Goal: Transaction & Acquisition: Purchase product/service

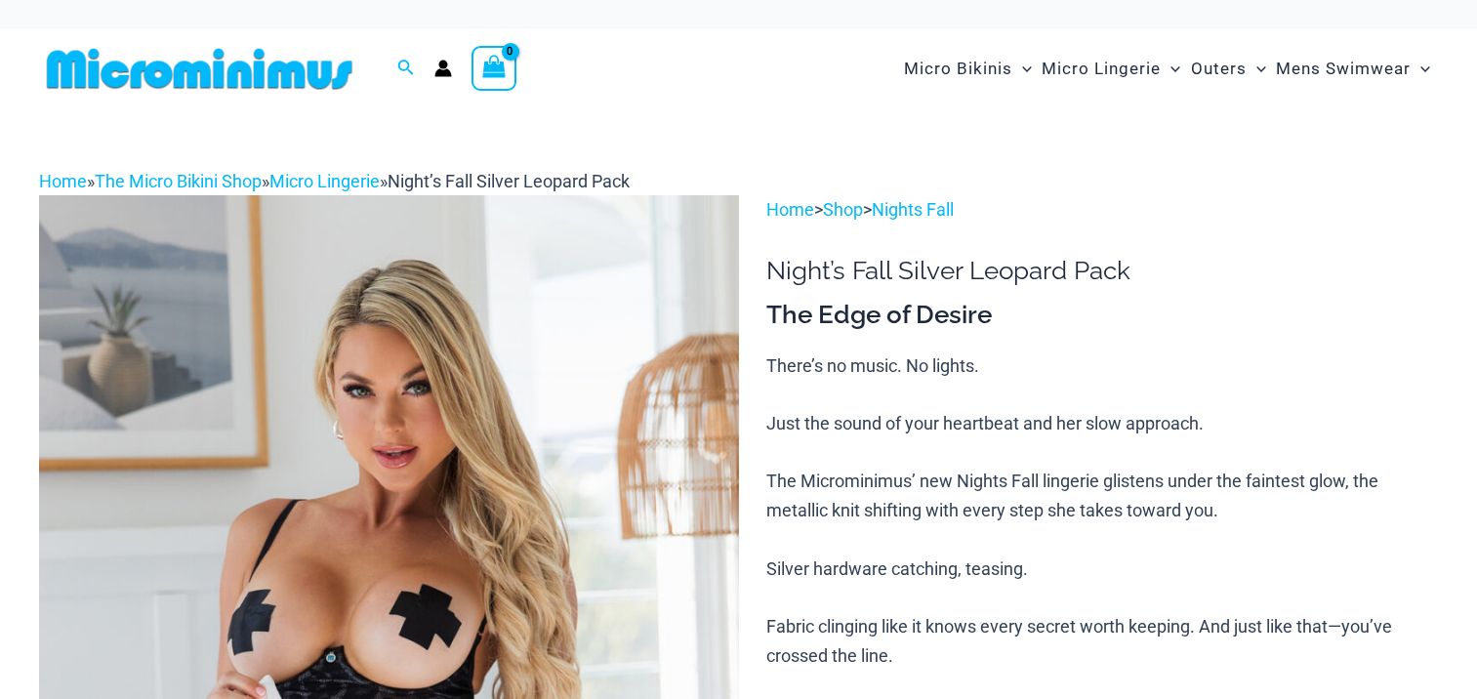
scroll to position [151, 0]
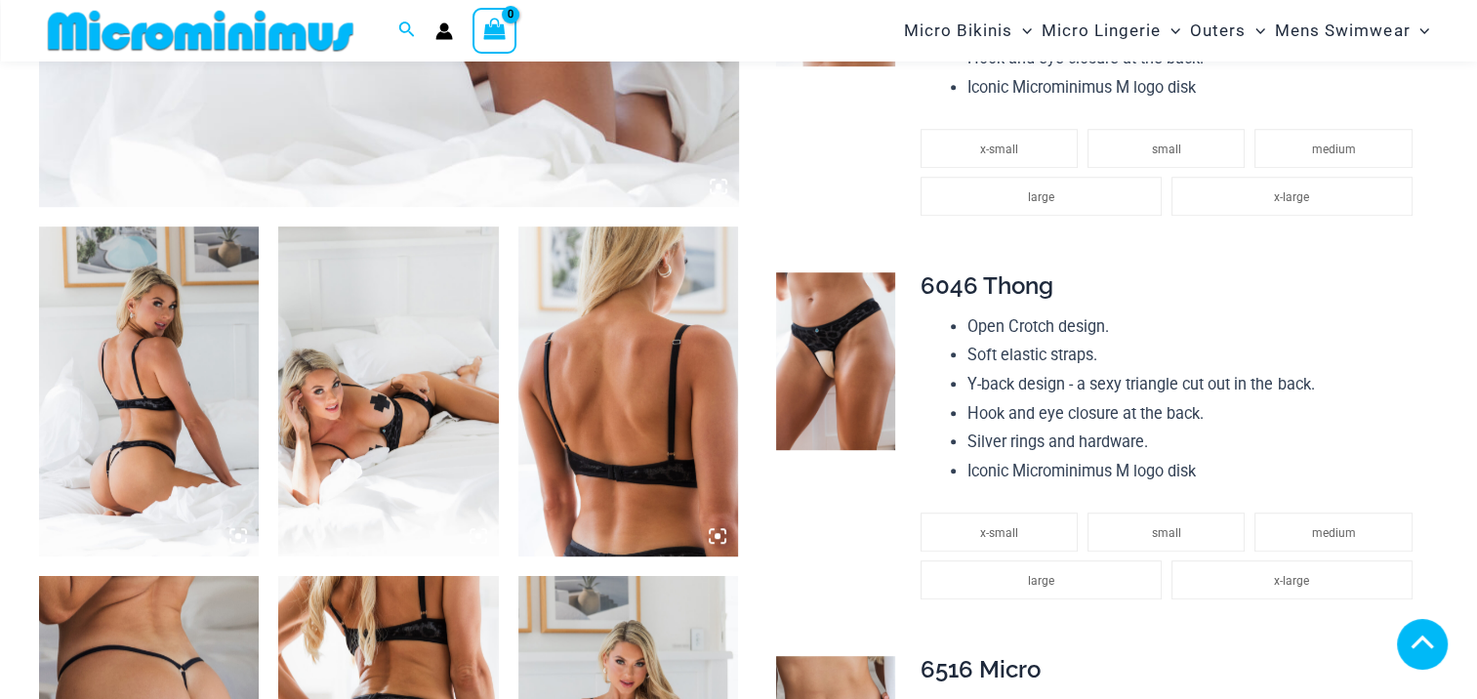
scroll to position [1171, 0]
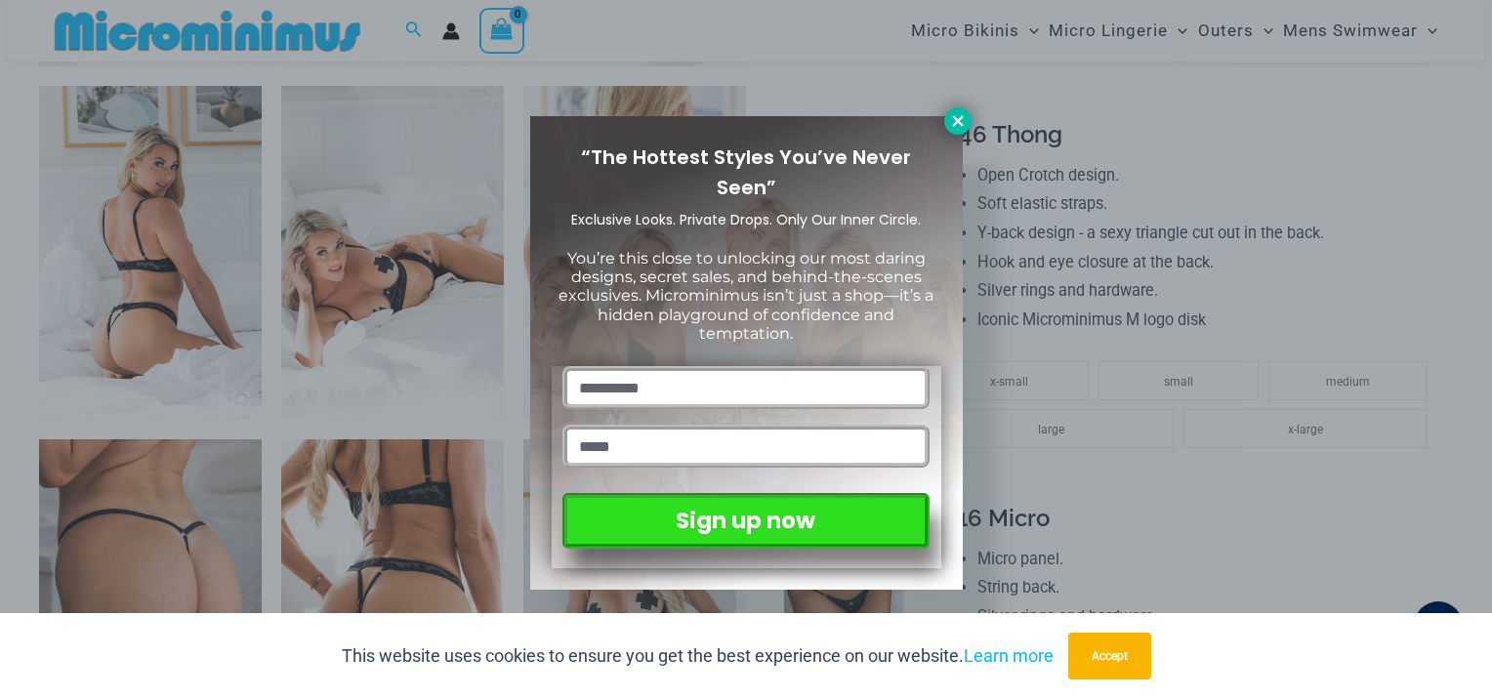
click at [958, 121] on icon at bounding box center [957, 120] width 11 height 11
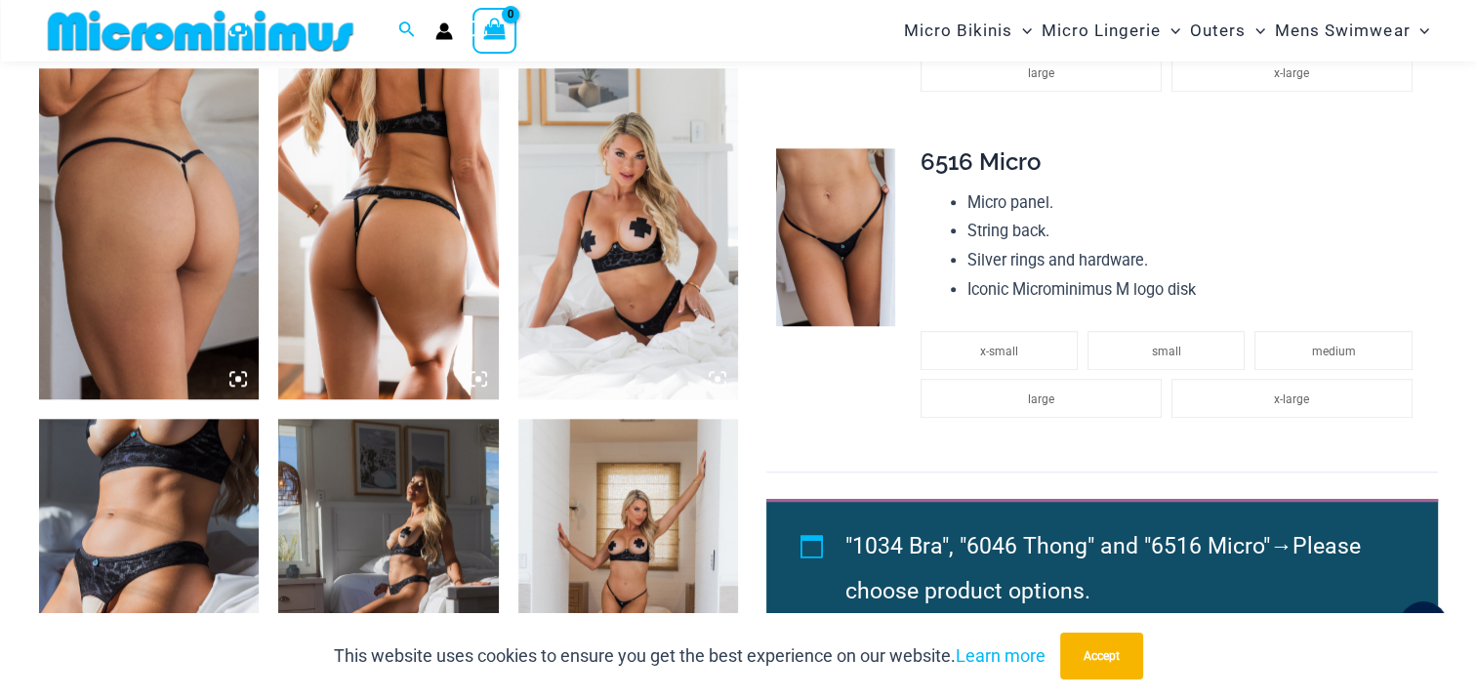
scroll to position [1660, 0]
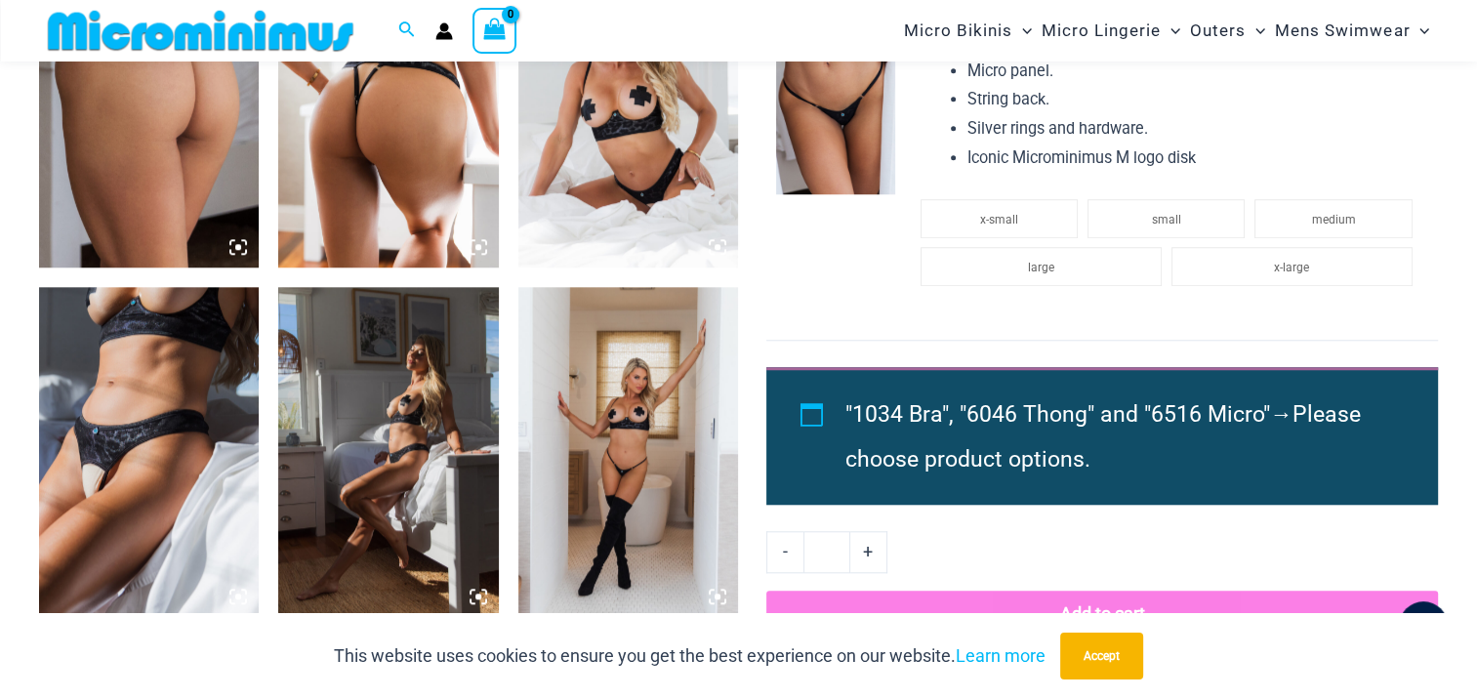
click at [648, 387] on img at bounding box center [628, 452] width 220 height 330
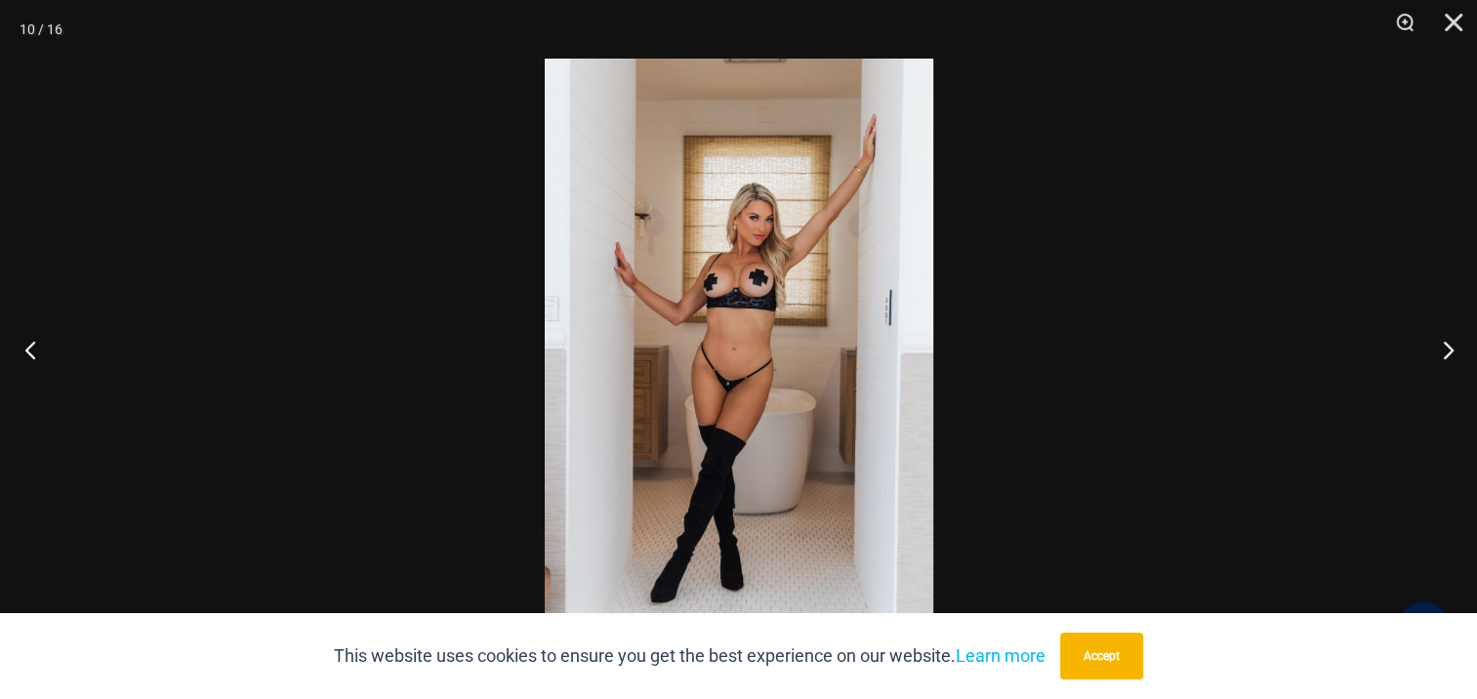
click at [29, 343] on button "Previous" at bounding box center [36, 350] width 73 height 98
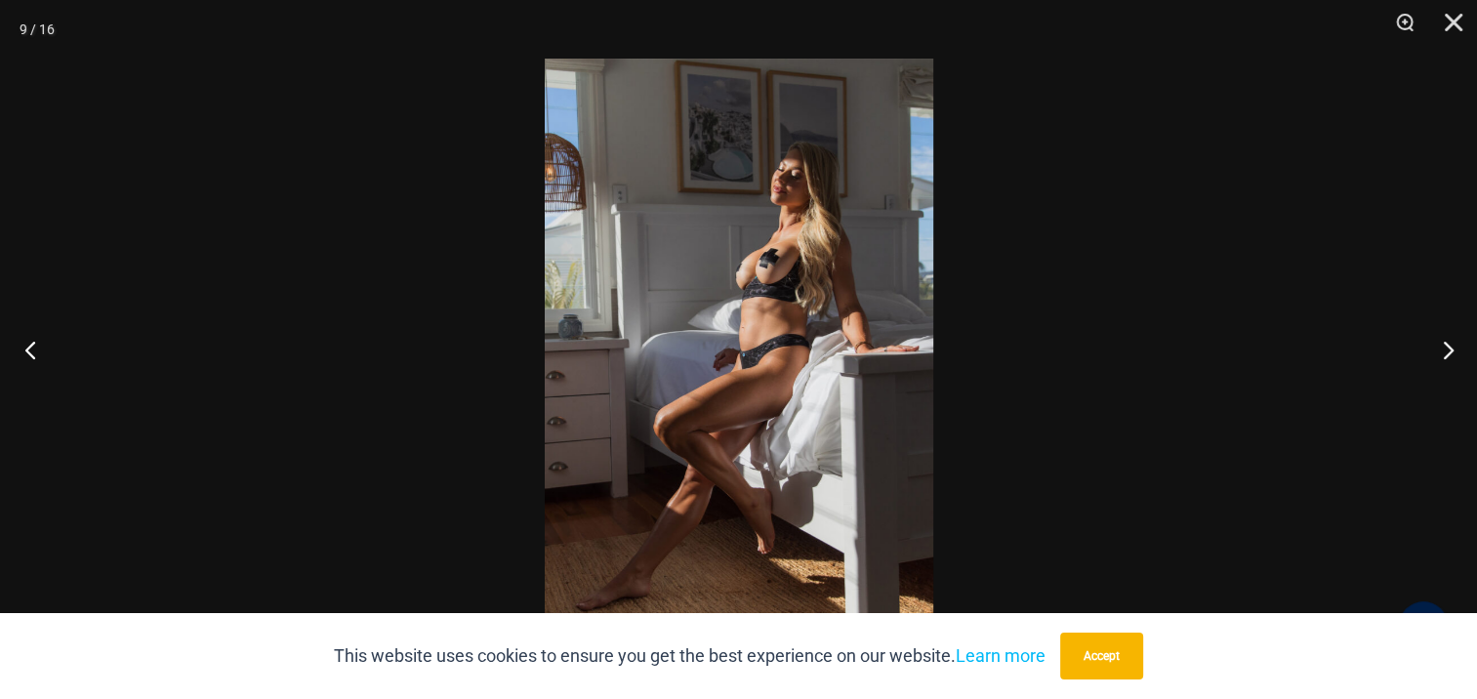
click at [29, 343] on button "Previous" at bounding box center [36, 350] width 73 height 98
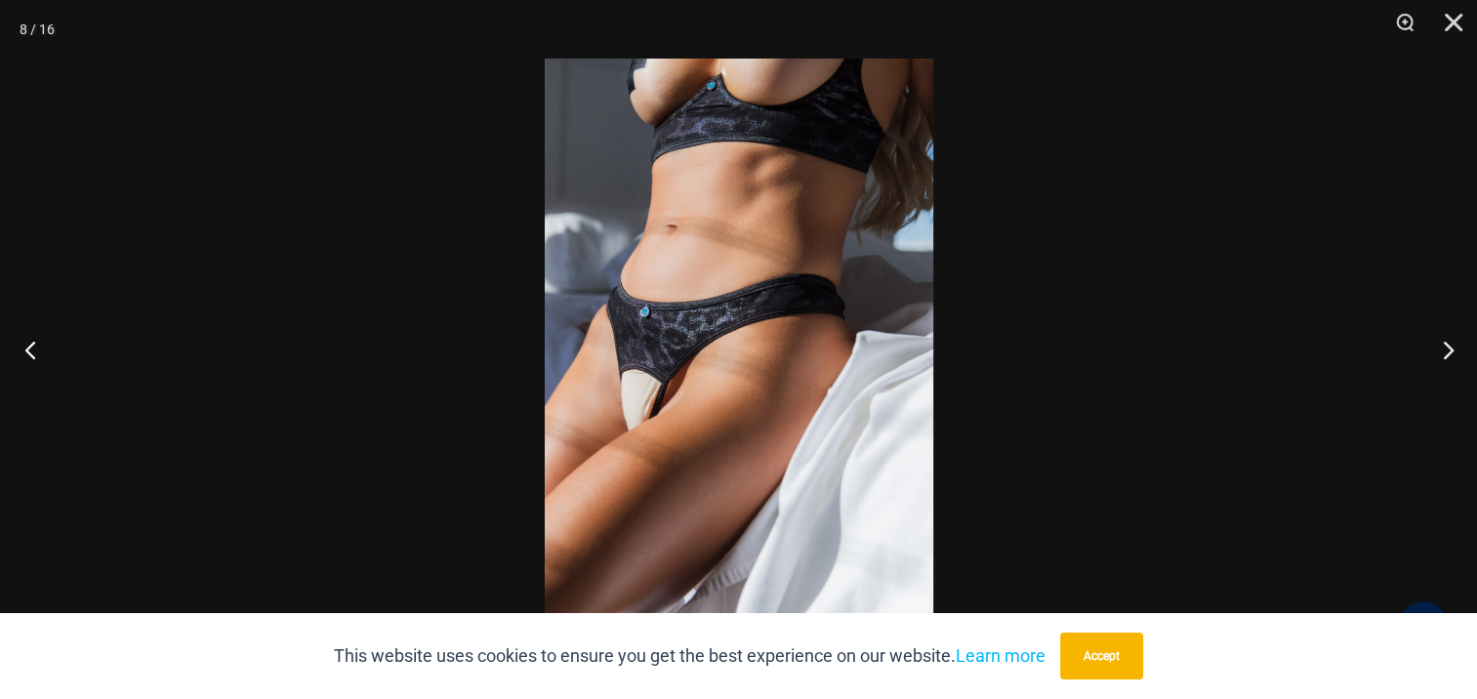
click at [29, 343] on button "Previous" at bounding box center [36, 350] width 73 height 98
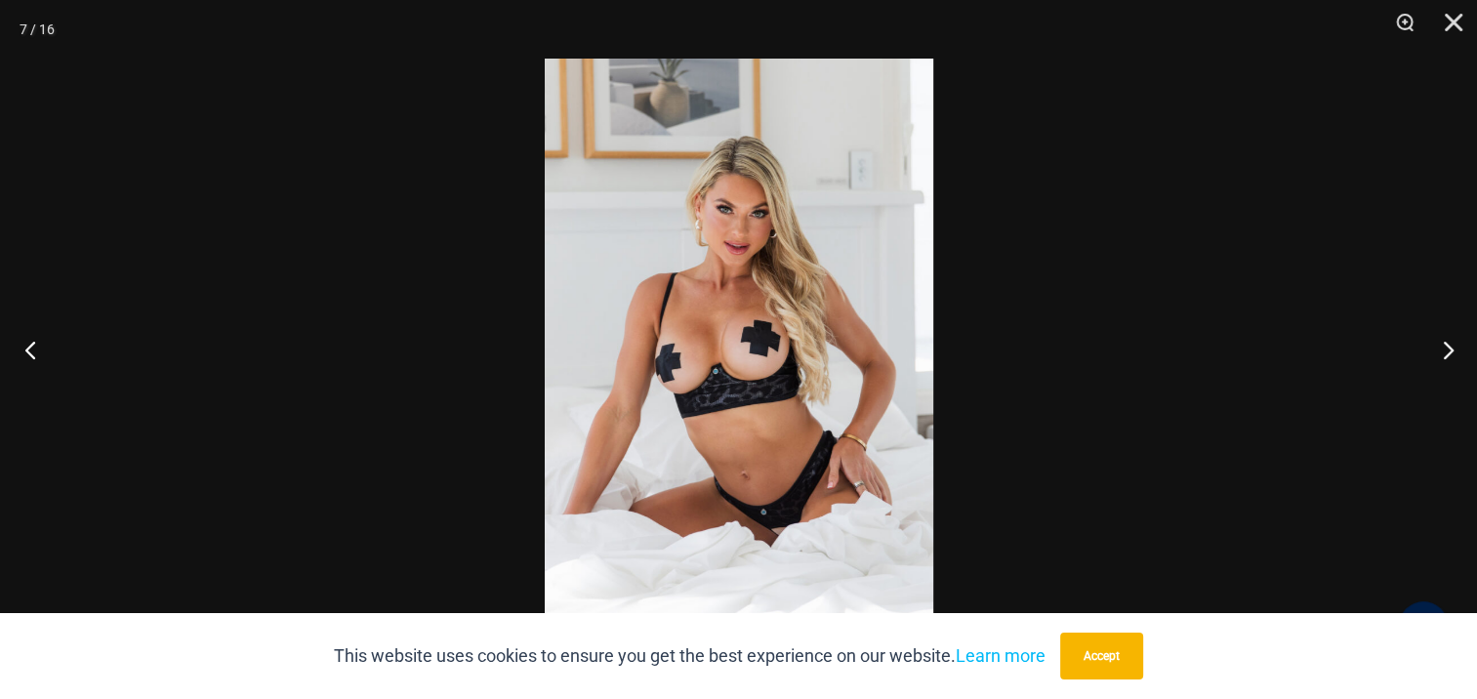
click at [29, 343] on button "Previous" at bounding box center [36, 350] width 73 height 98
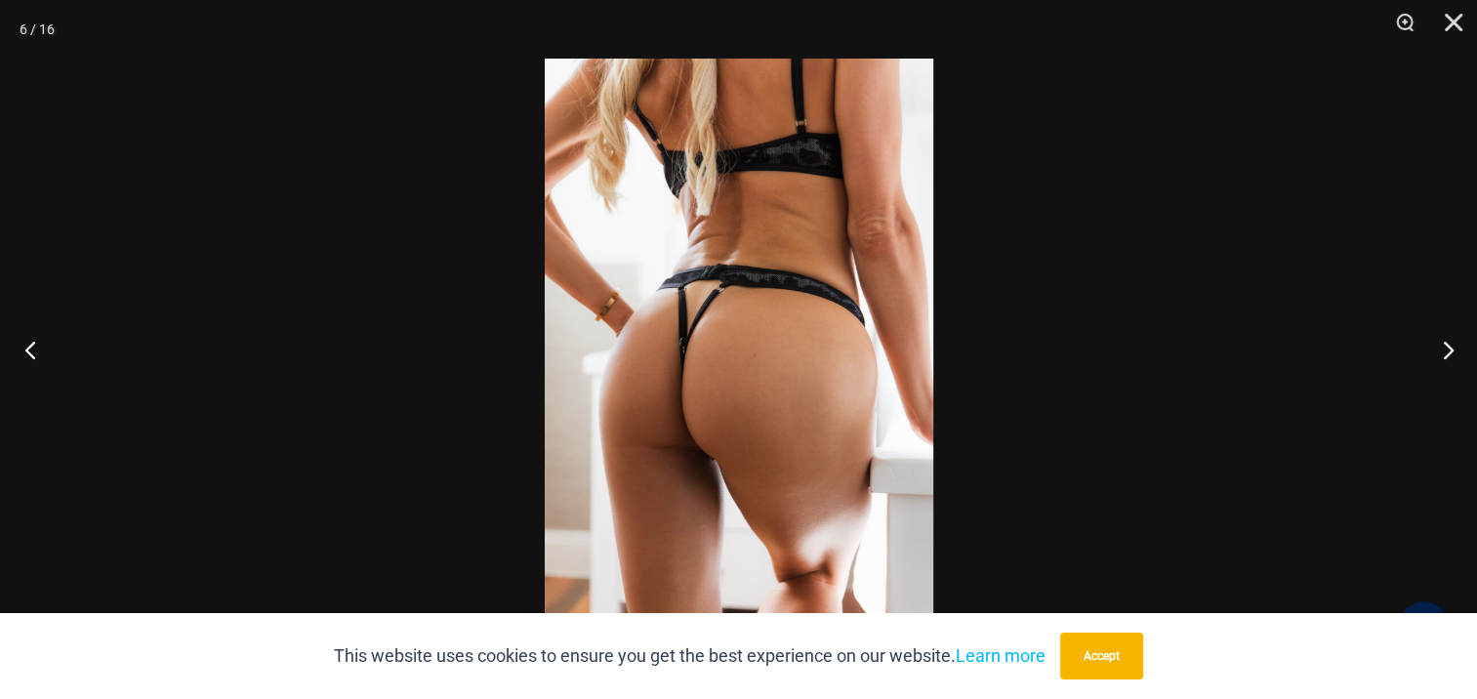
click at [29, 343] on button "Previous" at bounding box center [36, 350] width 73 height 98
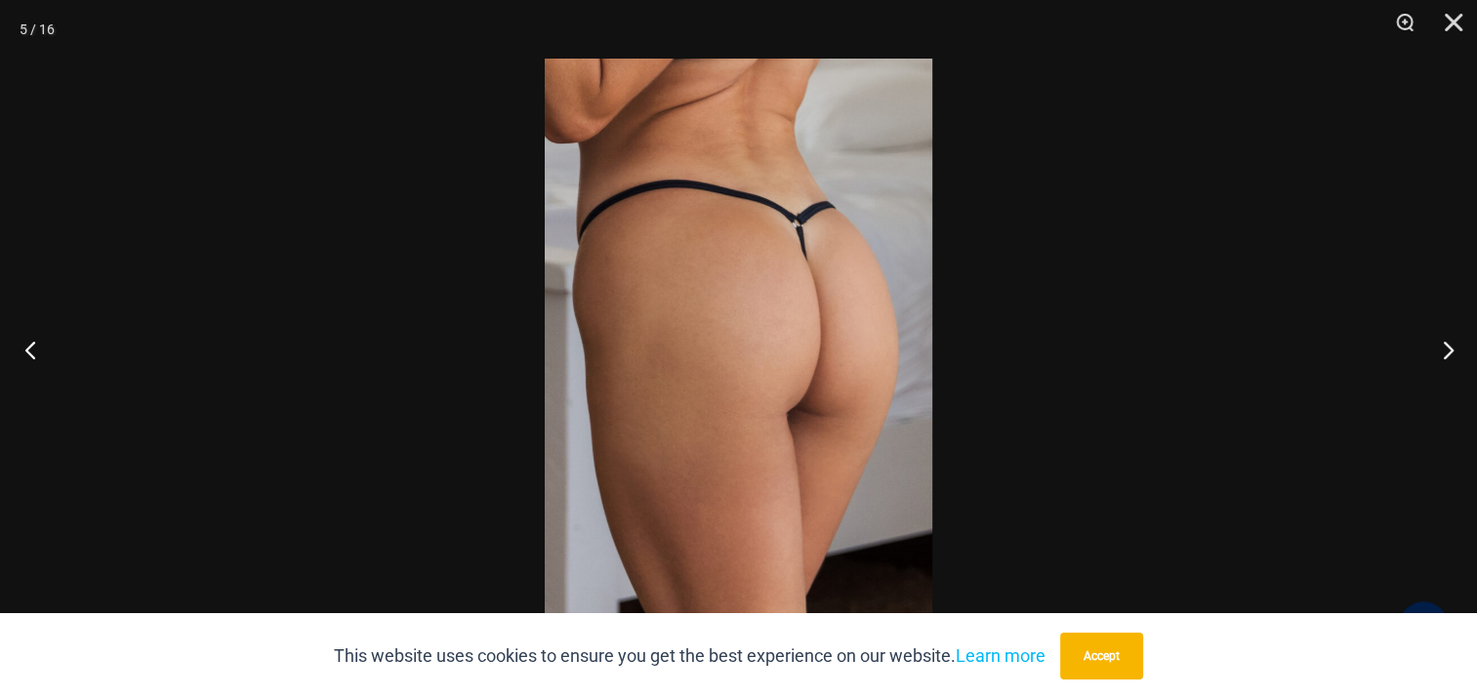
click at [29, 343] on button "Previous" at bounding box center [36, 350] width 73 height 98
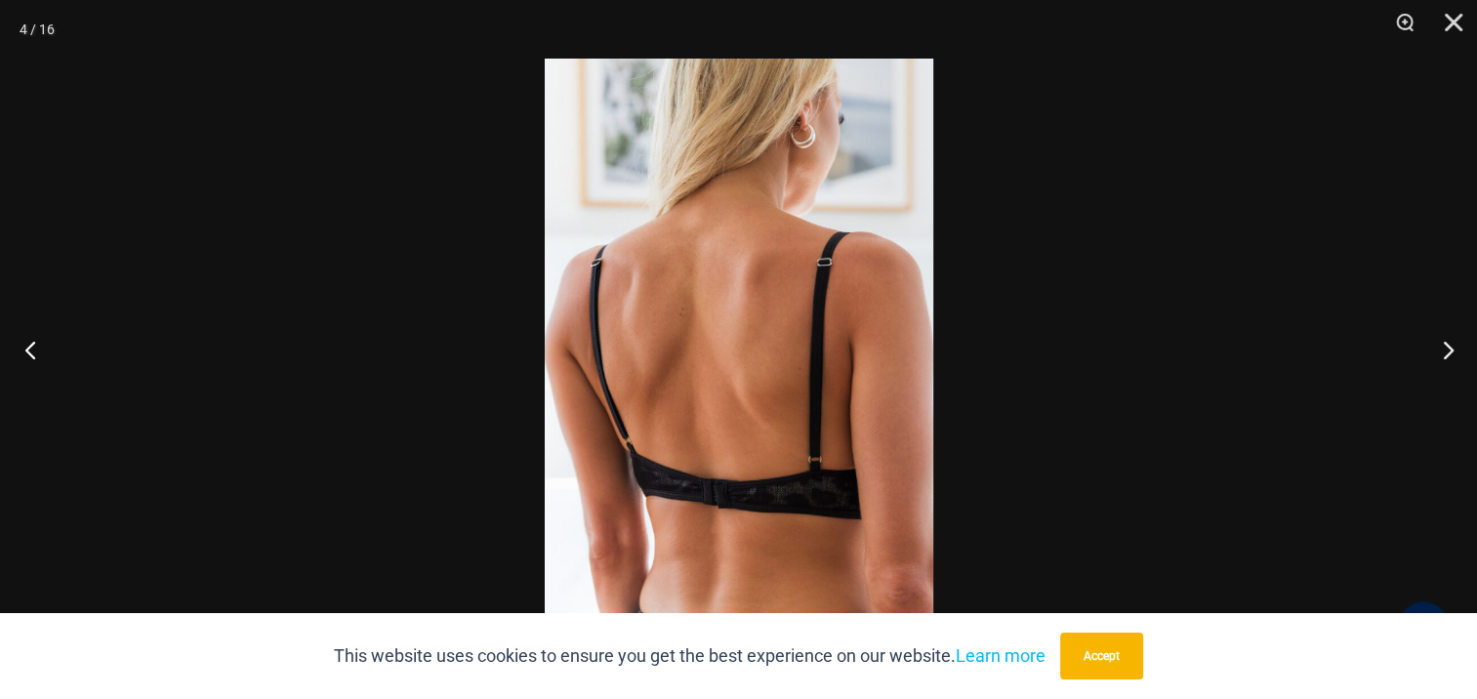
click at [29, 343] on button "Previous" at bounding box center [36, 350] width 73 height 98
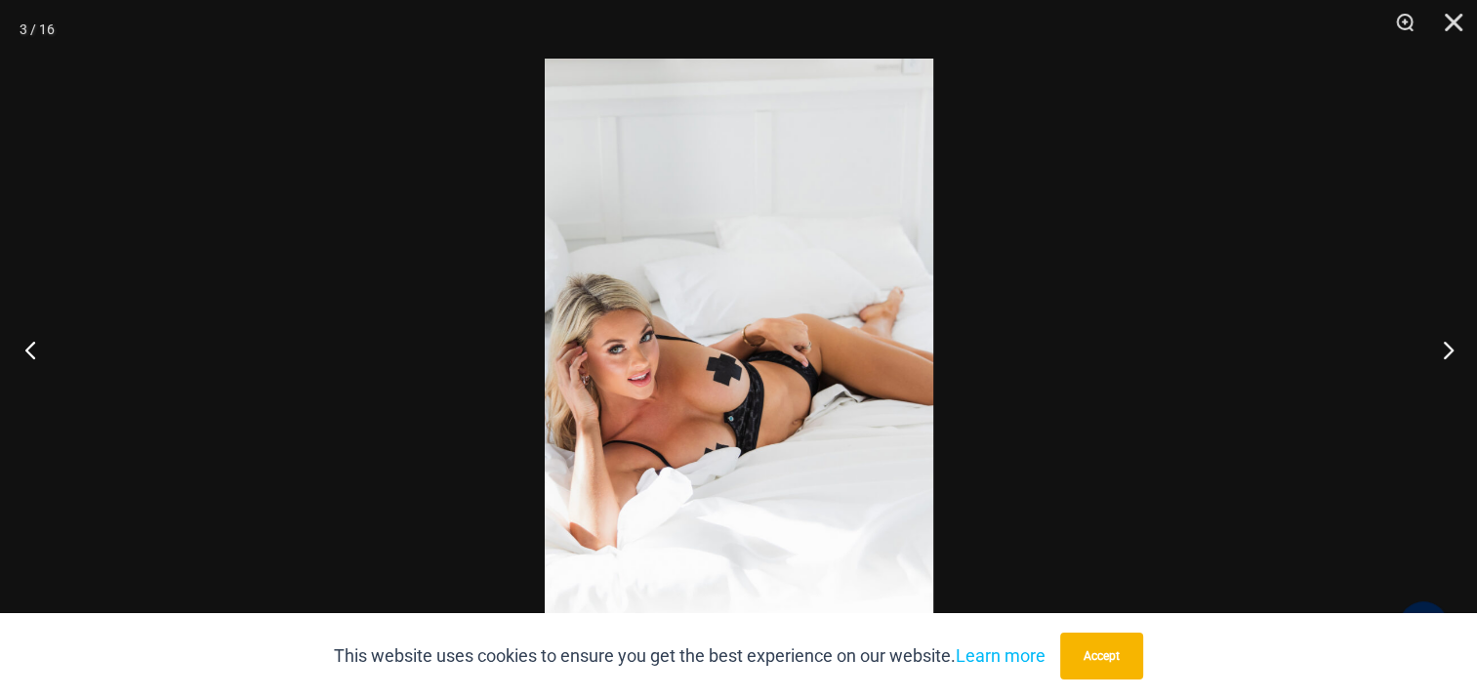
click at [29, 343] on button "Previous" at bounding box center [36, 350] width 73 height 98
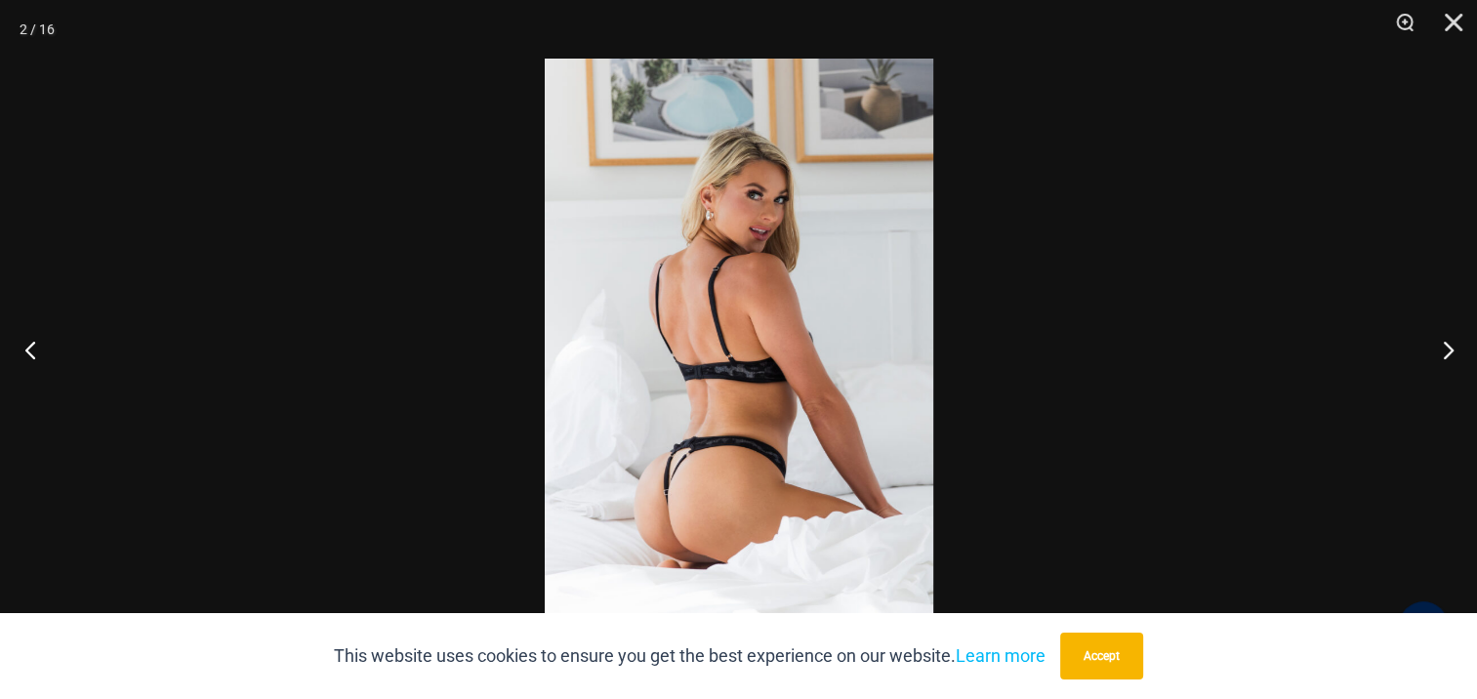
click at [29, 343] on button "Previous" at bounding box center [36, 350] width 73 height 98
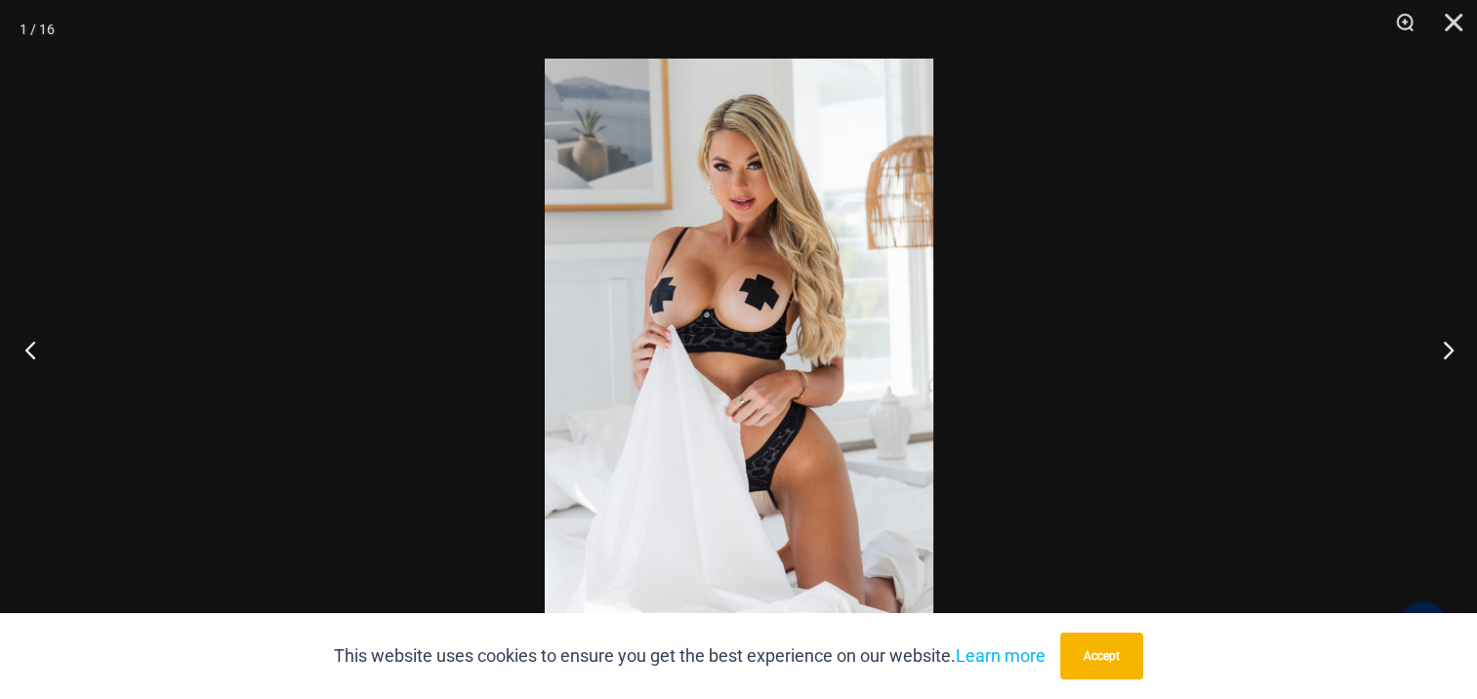
click at [29, 343] on button "Previous" at bounding box center [36, 350] width 73 height 98
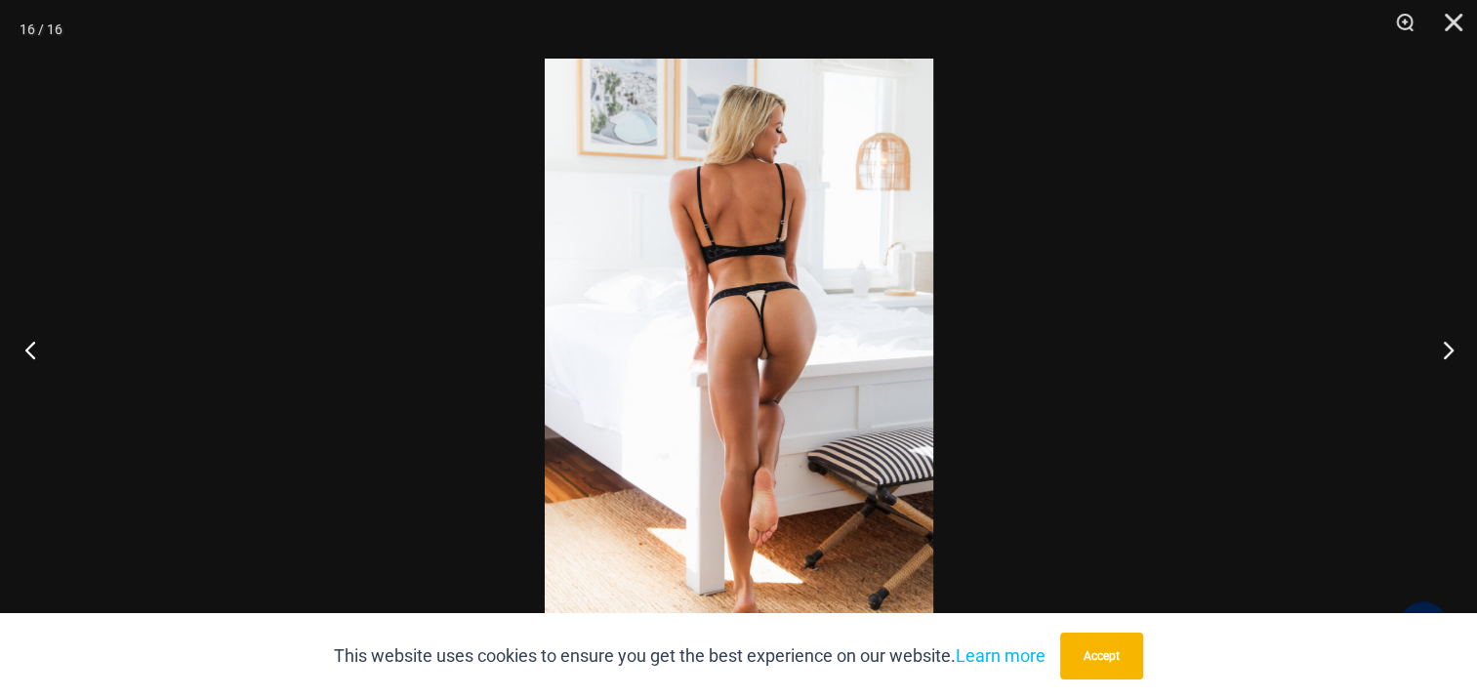
click at [29, 343] on button "Previous" at bounding box center [36, 350] width 73 height 98
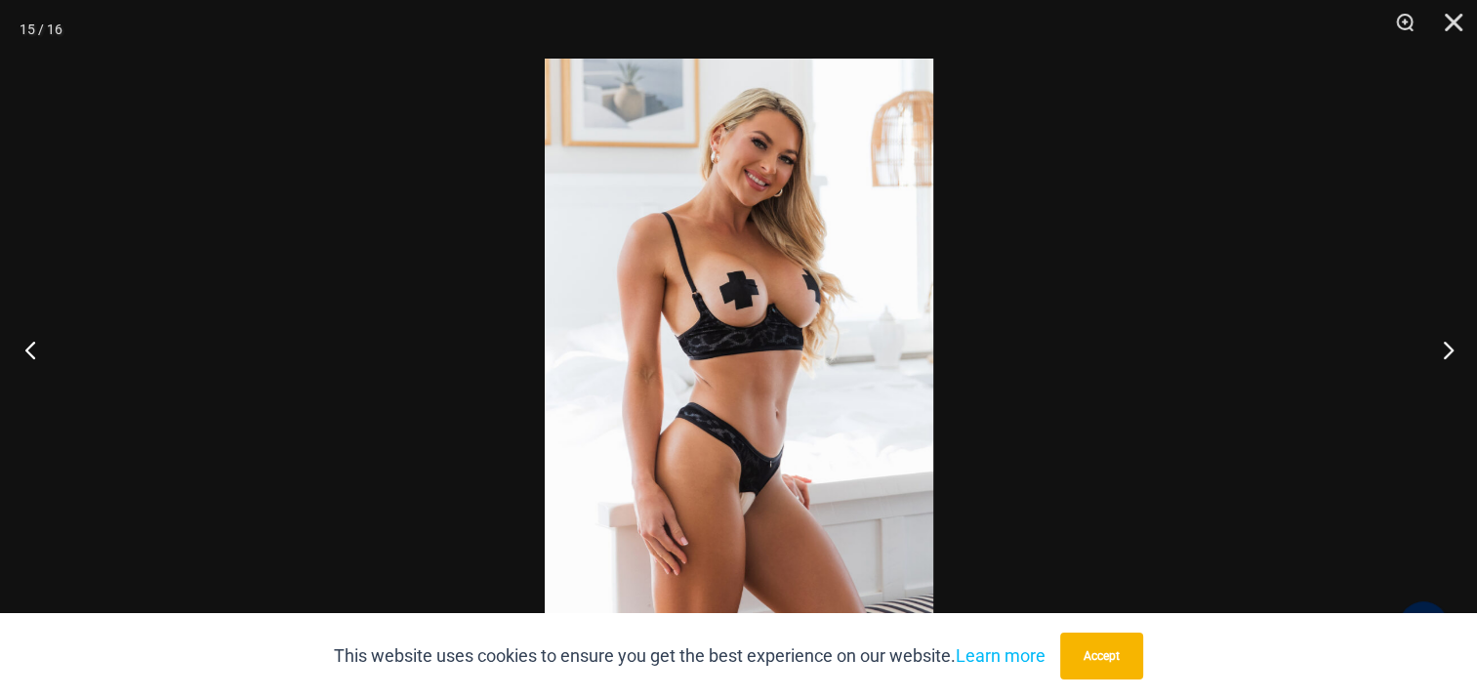
click at [29, 343] on button "Previous" at bounding box center [36, 350] width 73 height 98
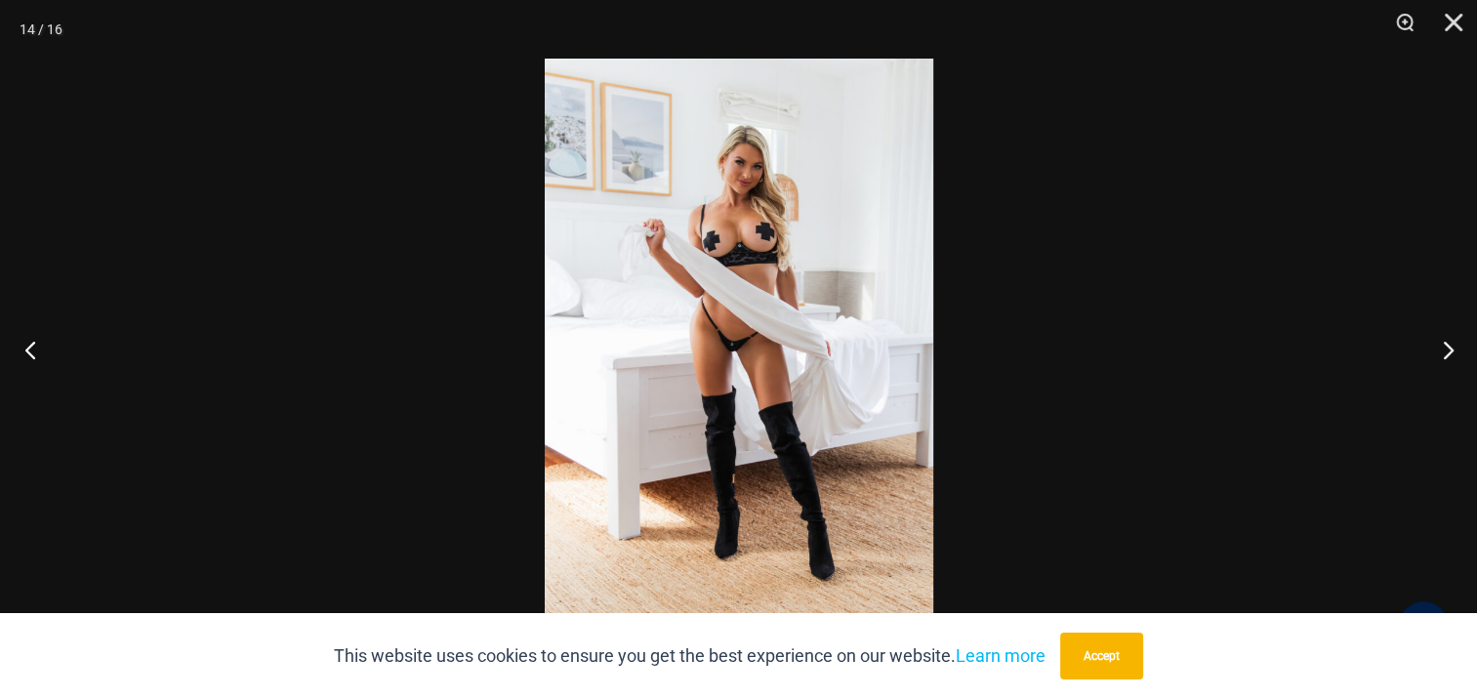
click at [29, 343] on button "Previous" at bounding box center [36, 350] width 73 height 98
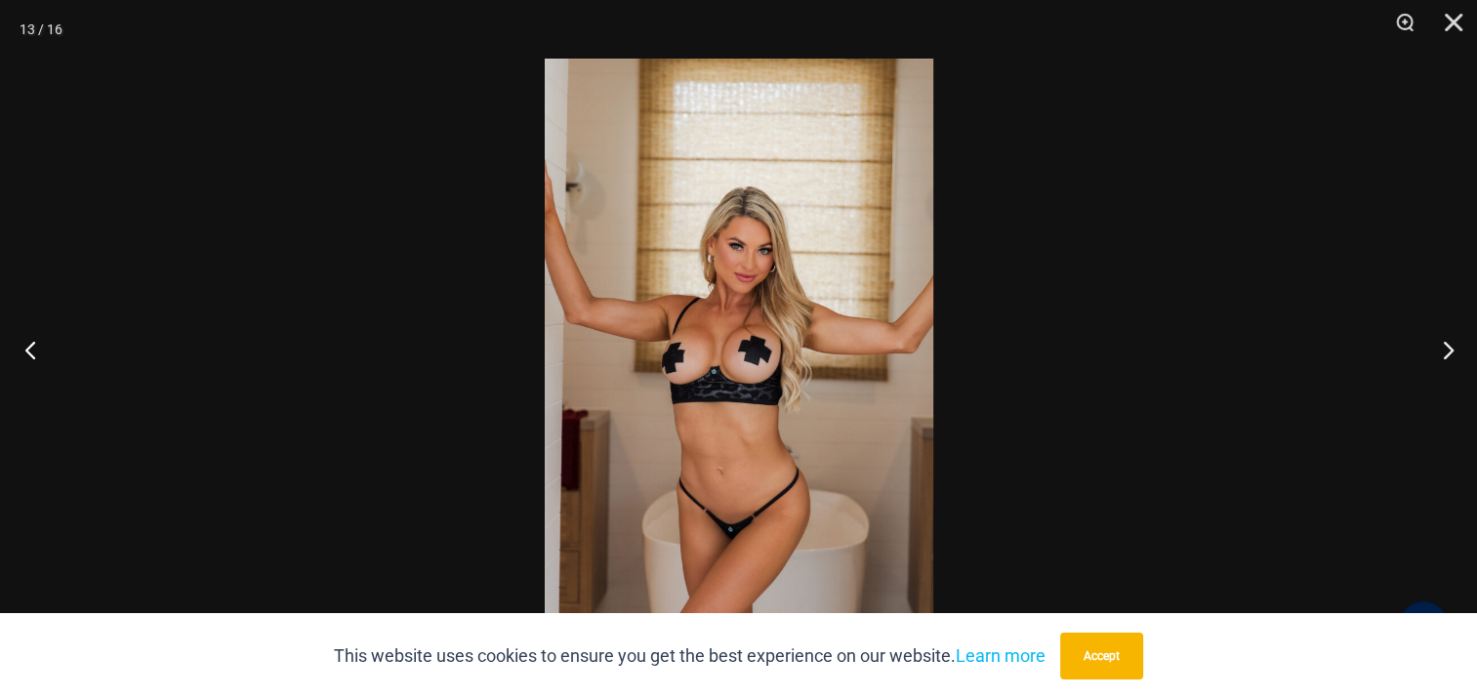
click at [29, 343] on button "Previous" at bounding box center [36, 350] width 73 height 98
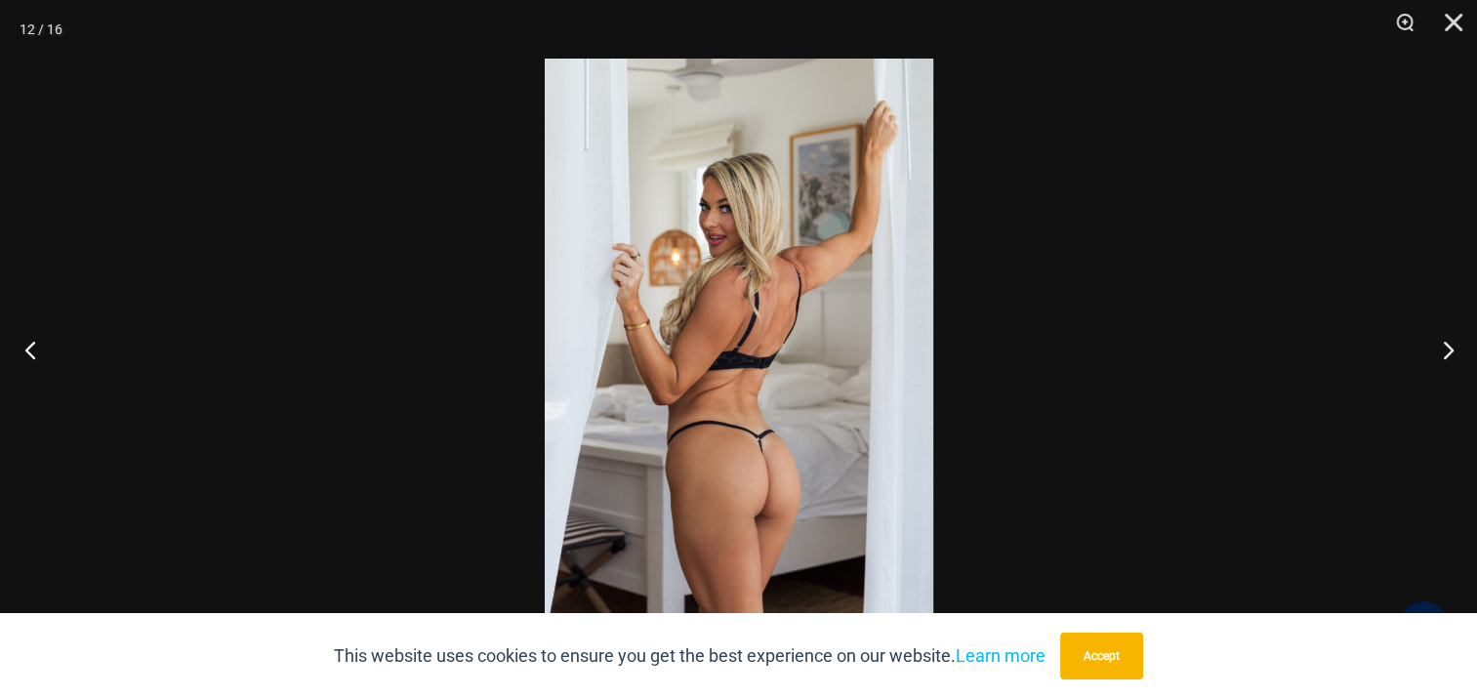
click at [29, 343] on button "Previous" at bounding box center [36, 350] width 73 height 98
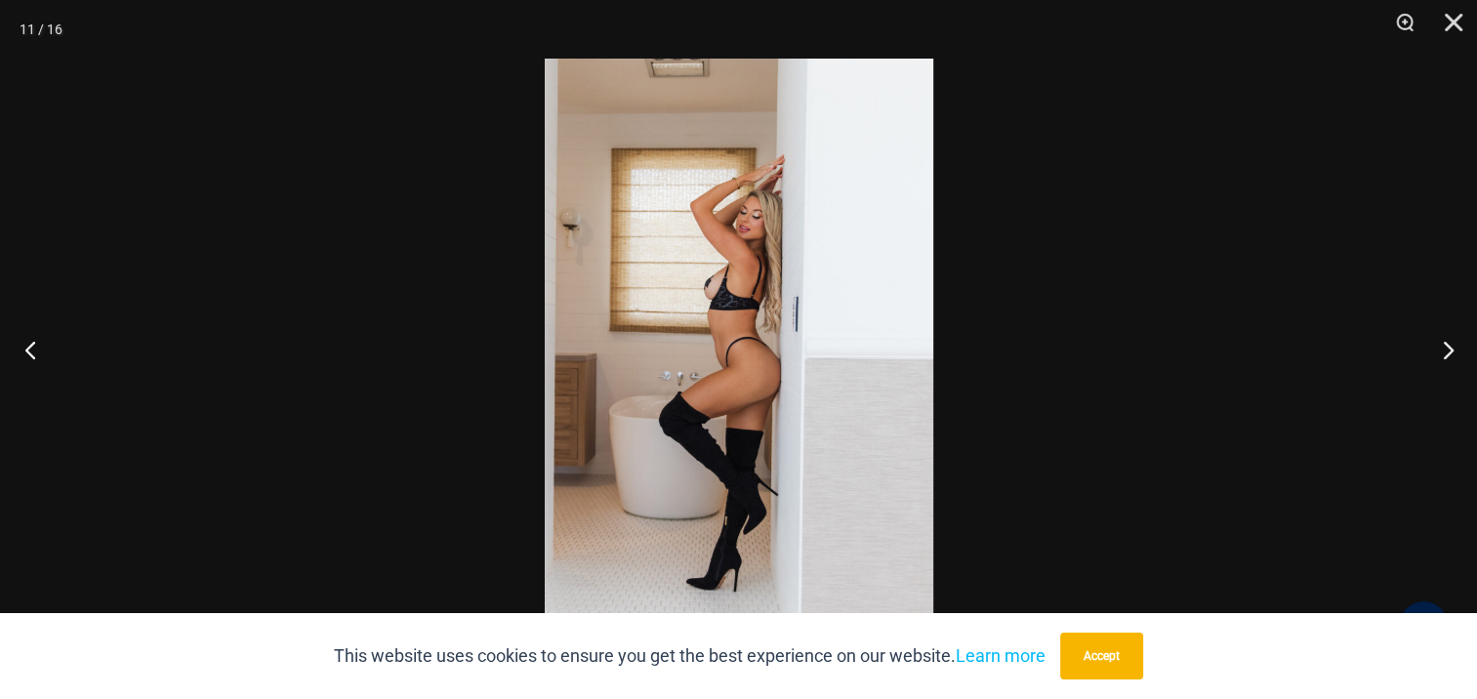
click at [29, 343] on button "Previous" at bounding box center [36, 350] width 73 height 98
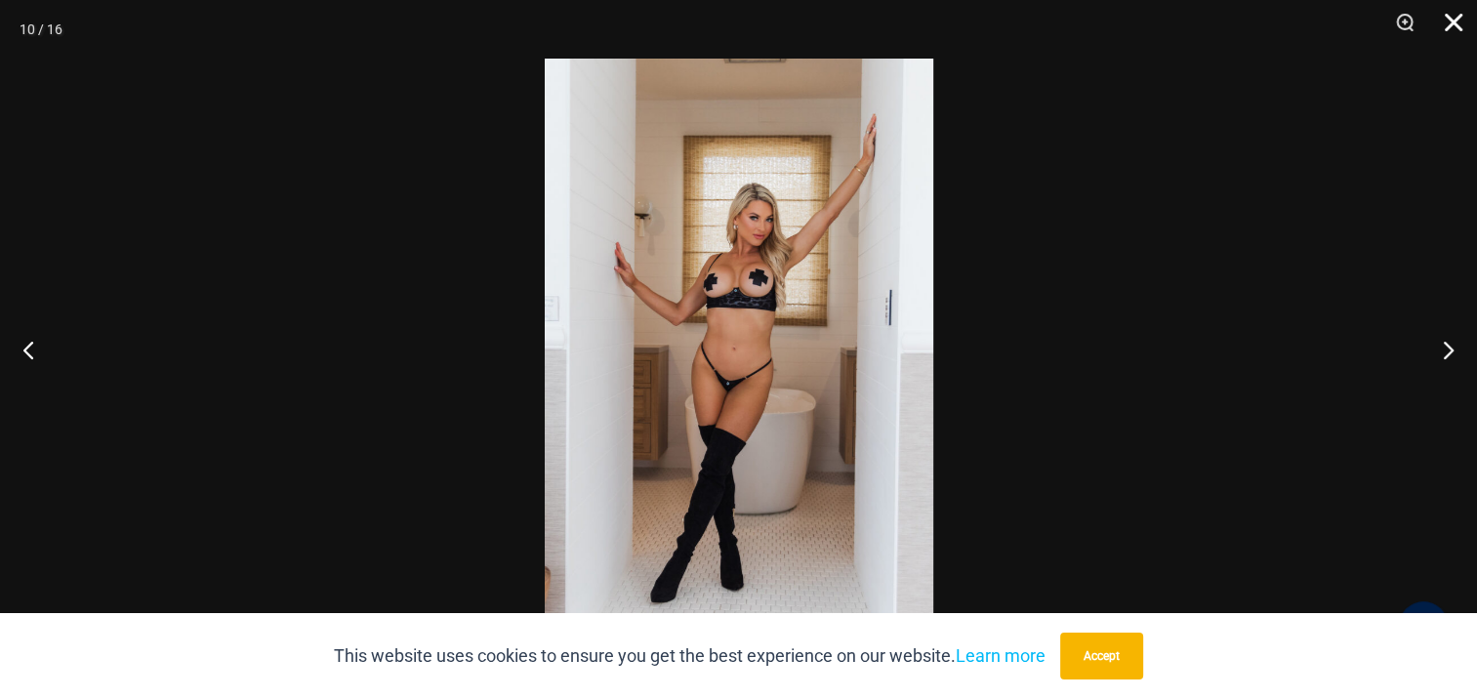
click at [1449, 20] on button "Close" at bounding box center [1446, 29] width 49 height 59
